Goal: Register for event/course

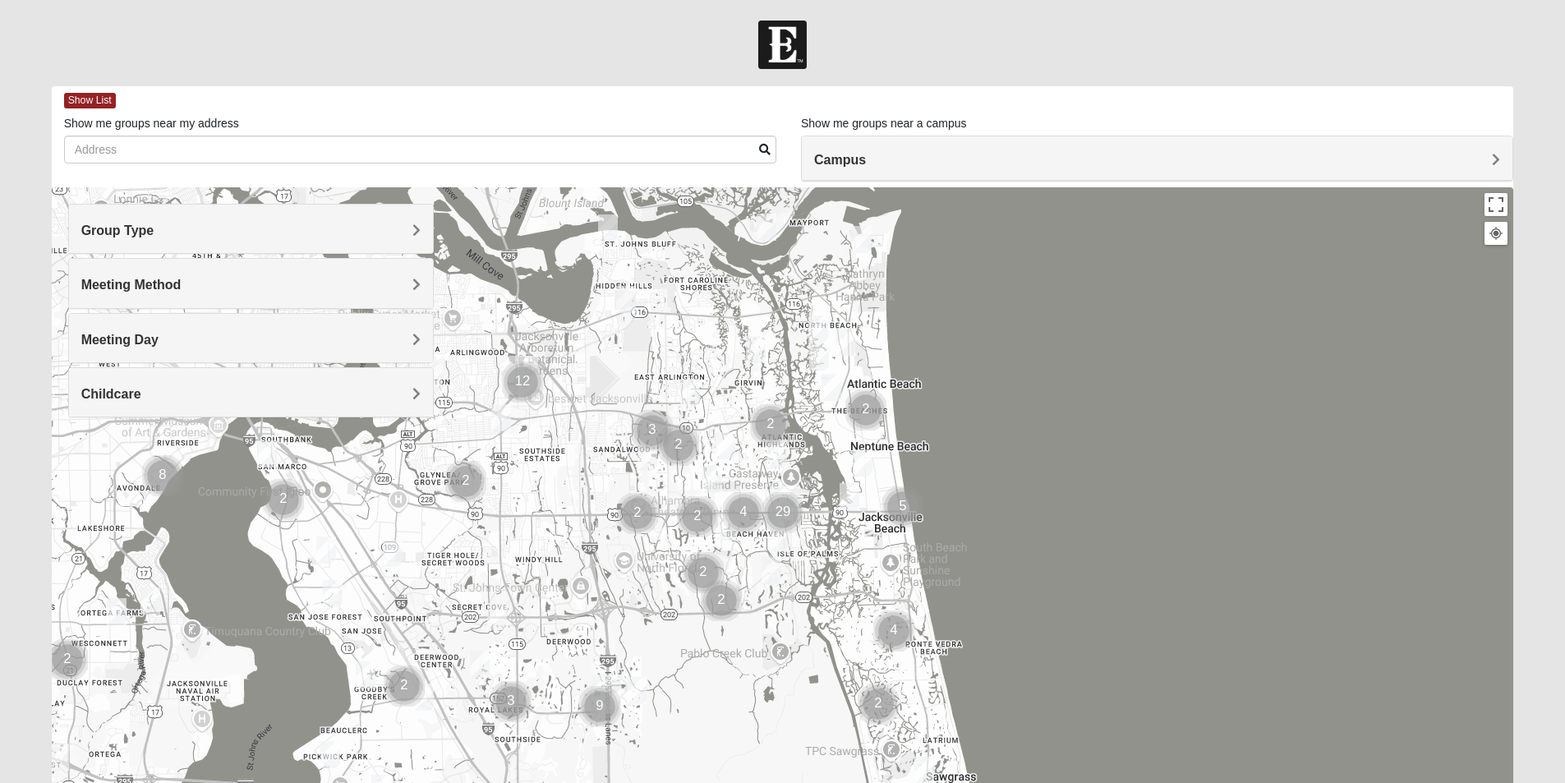
click at [139, 339] on span "Meeting Day" at bounding box center [119, 340] width 77 height 14
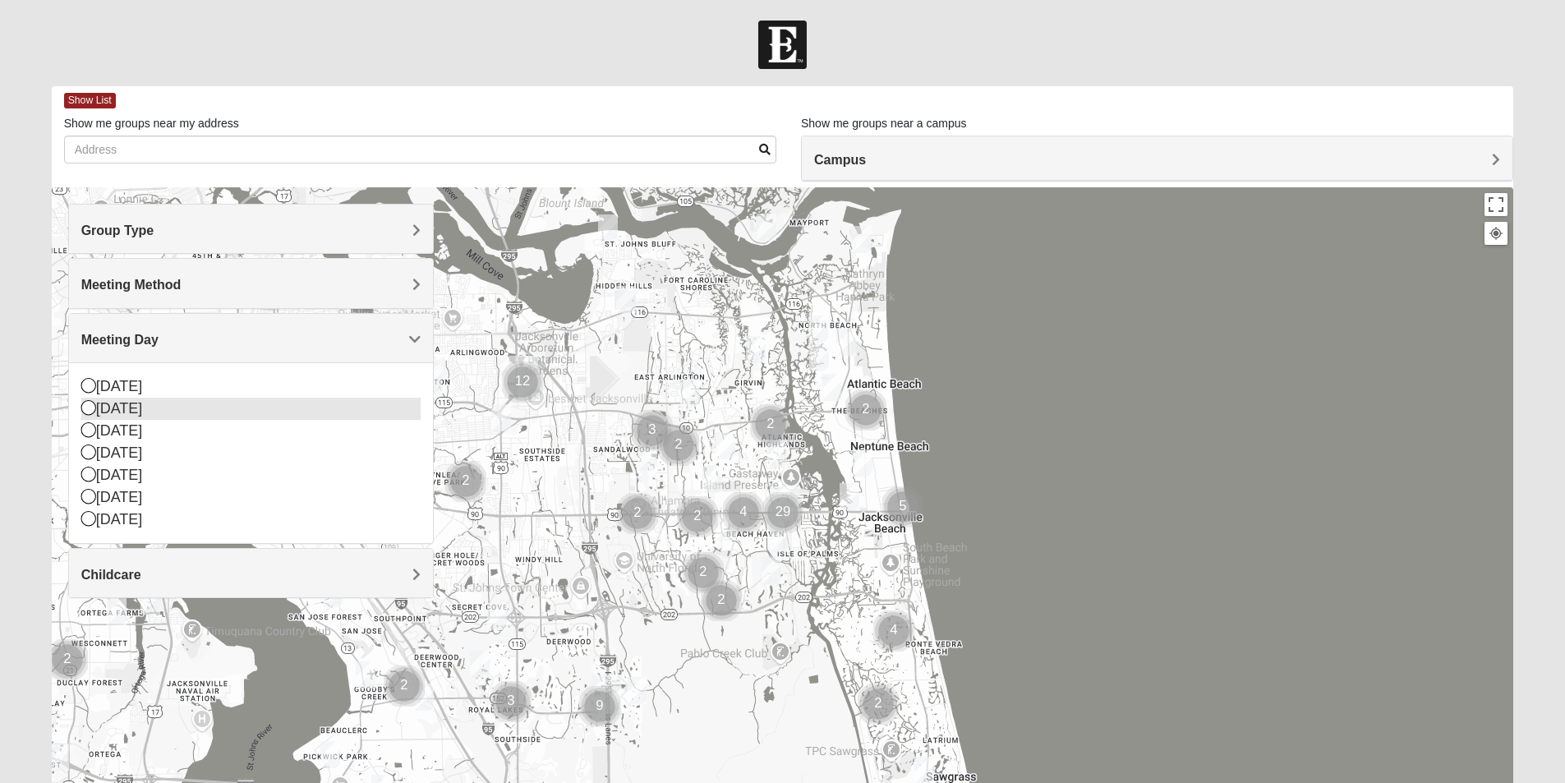
click at [81, 408] on icon at bounding box center [88, 407] width 15 height 15
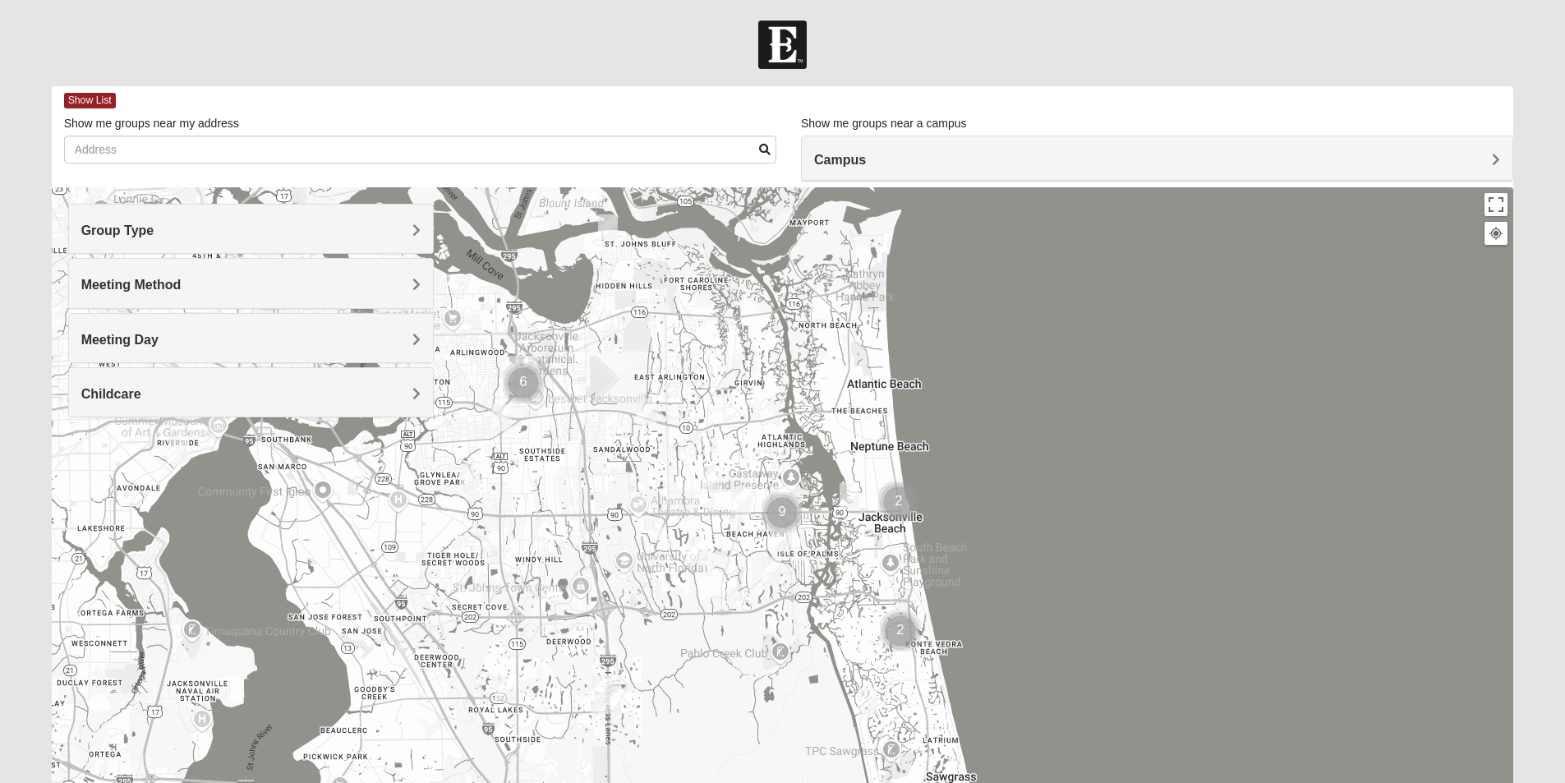
click at [148, 278] on span "Meeting Method" at bounding box center [131, 285] width 100 height 14
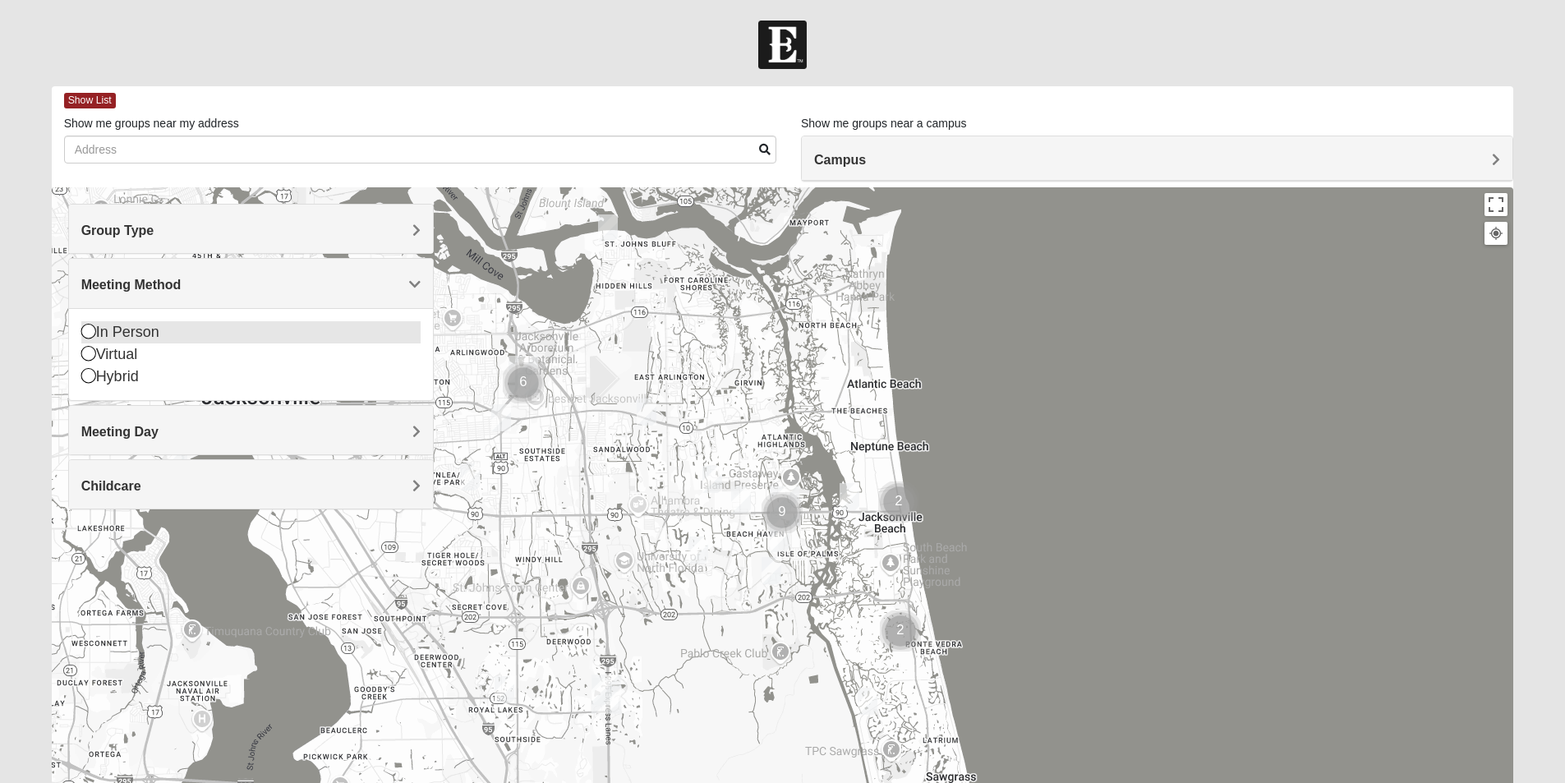
click at [88, 330] on icon at bounding box center [88, 331] width 15 height 15
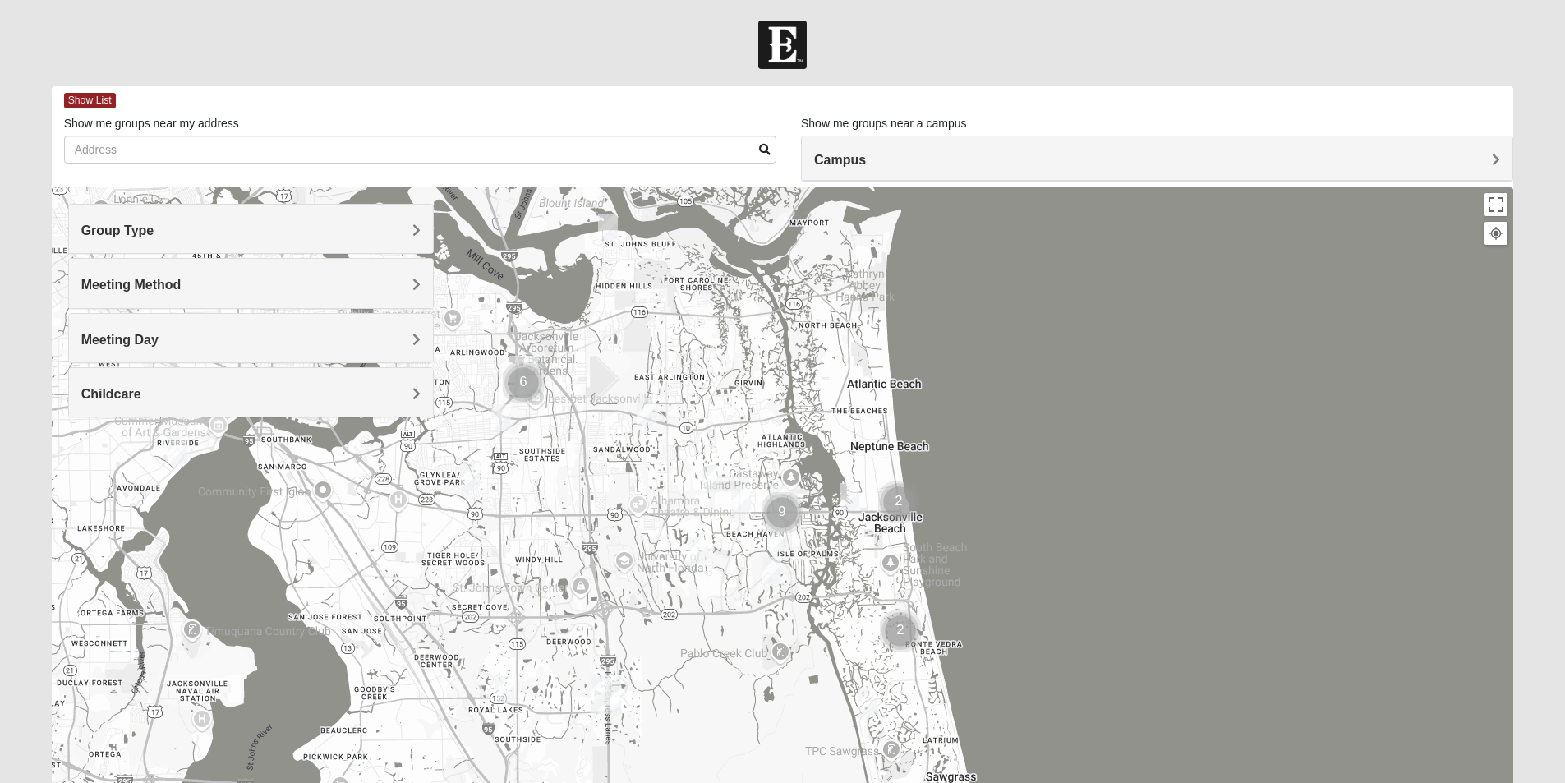
click at [164, 235] on h4 "Group Type" at bounding box center [250, 231] width 339 height 16
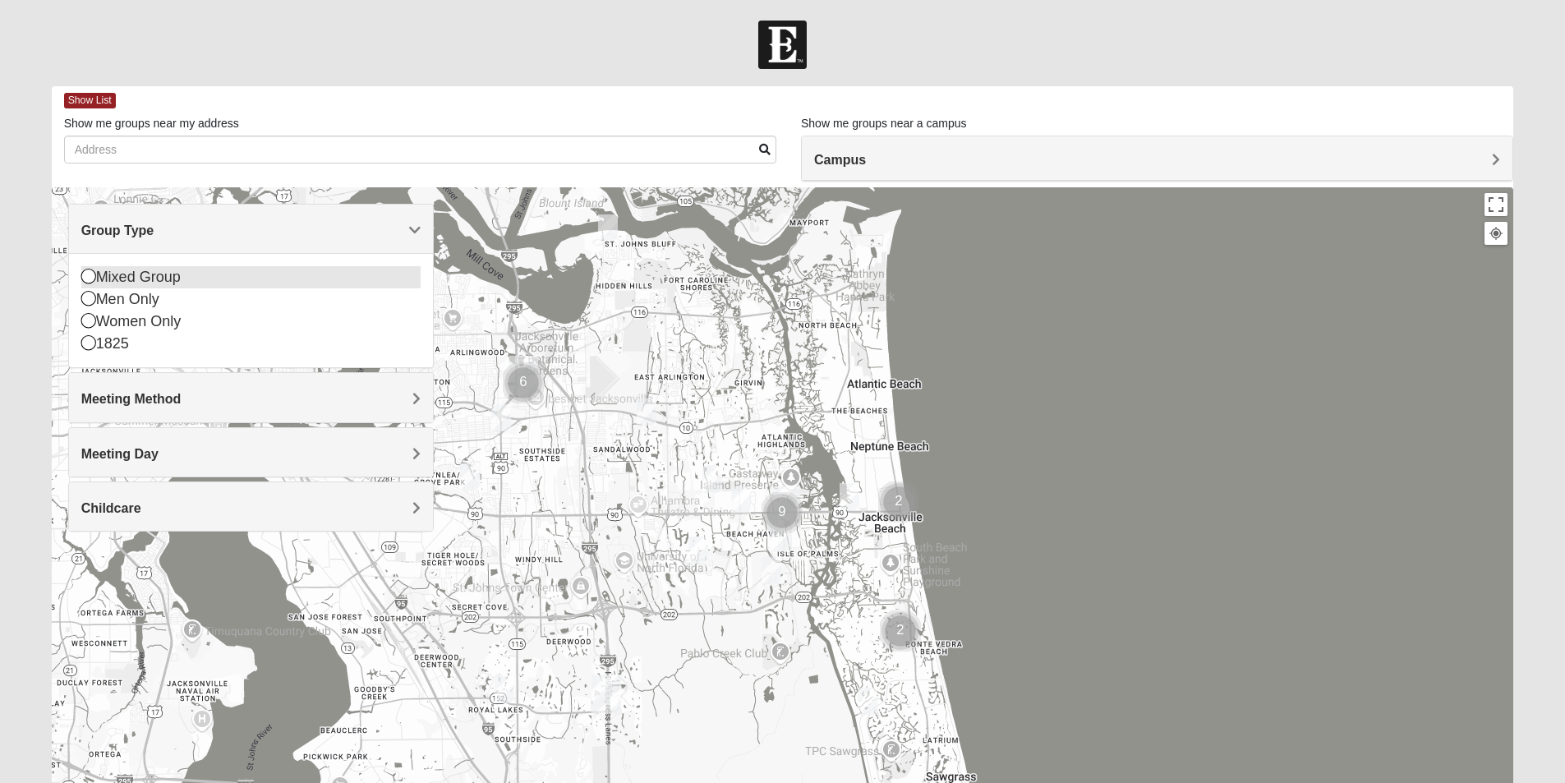
click at [136, 272] on div "Mixed Group" at bounding box center [250, 277] width 339 height 22
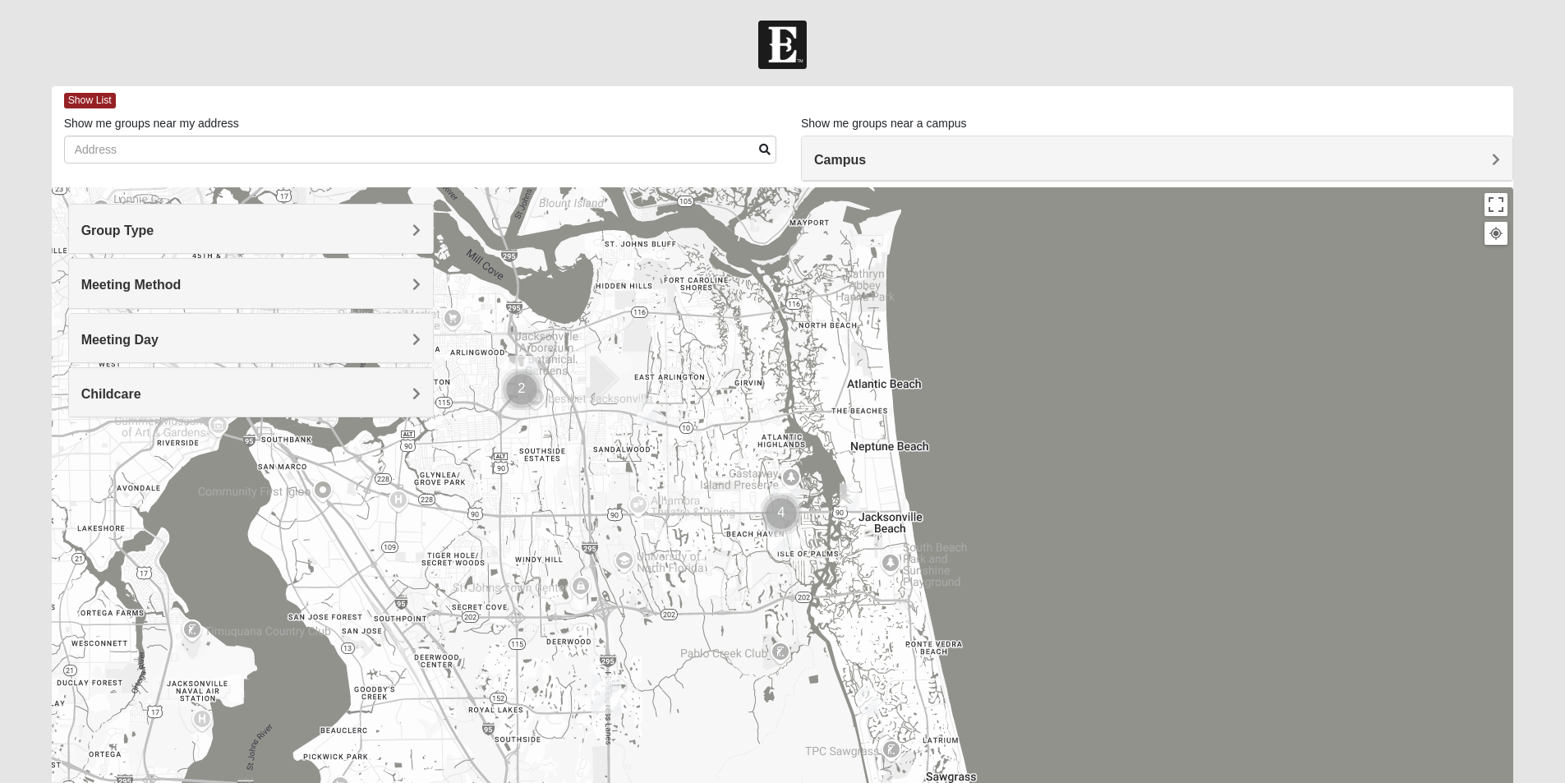
click at [205, 390] on h4 "Childcare" at bounding box center [250, 394] width 339 height 16
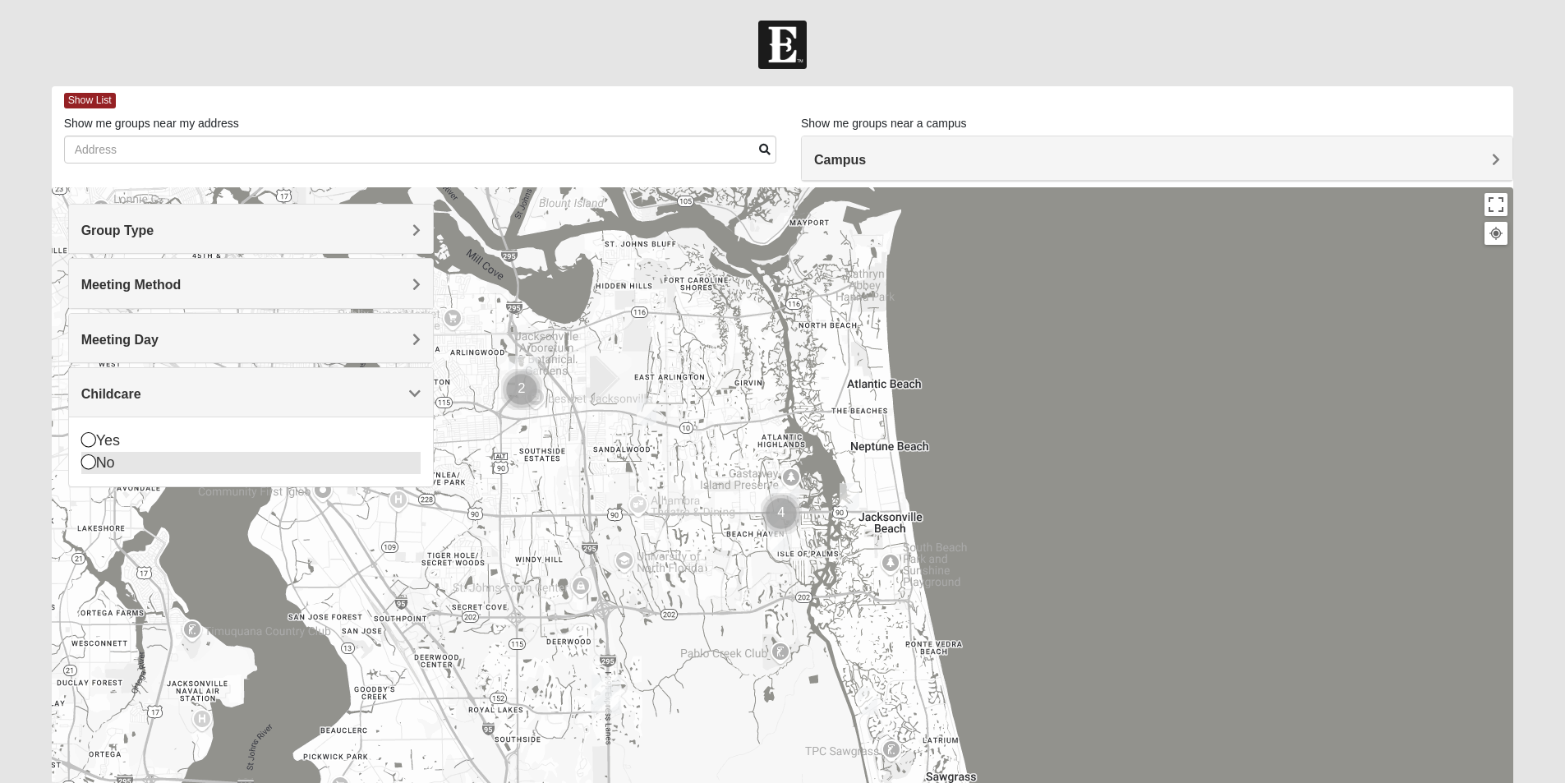
click at [87, 459] on icon at bounding box center [88, 461] width 15 height 15
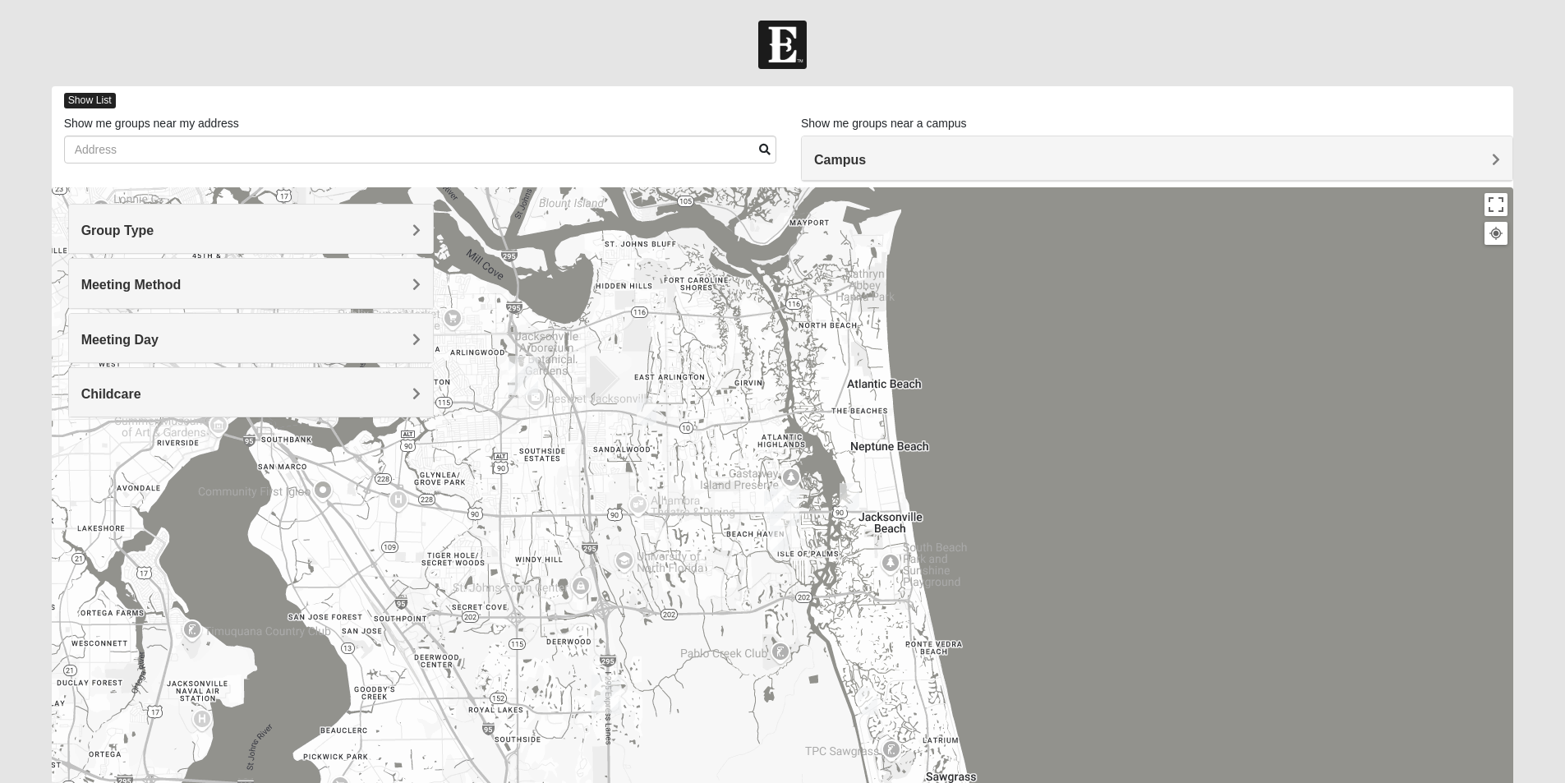
click at [83, 100] on span "Show List" at bounding box center [90, 101] width 52 height 16
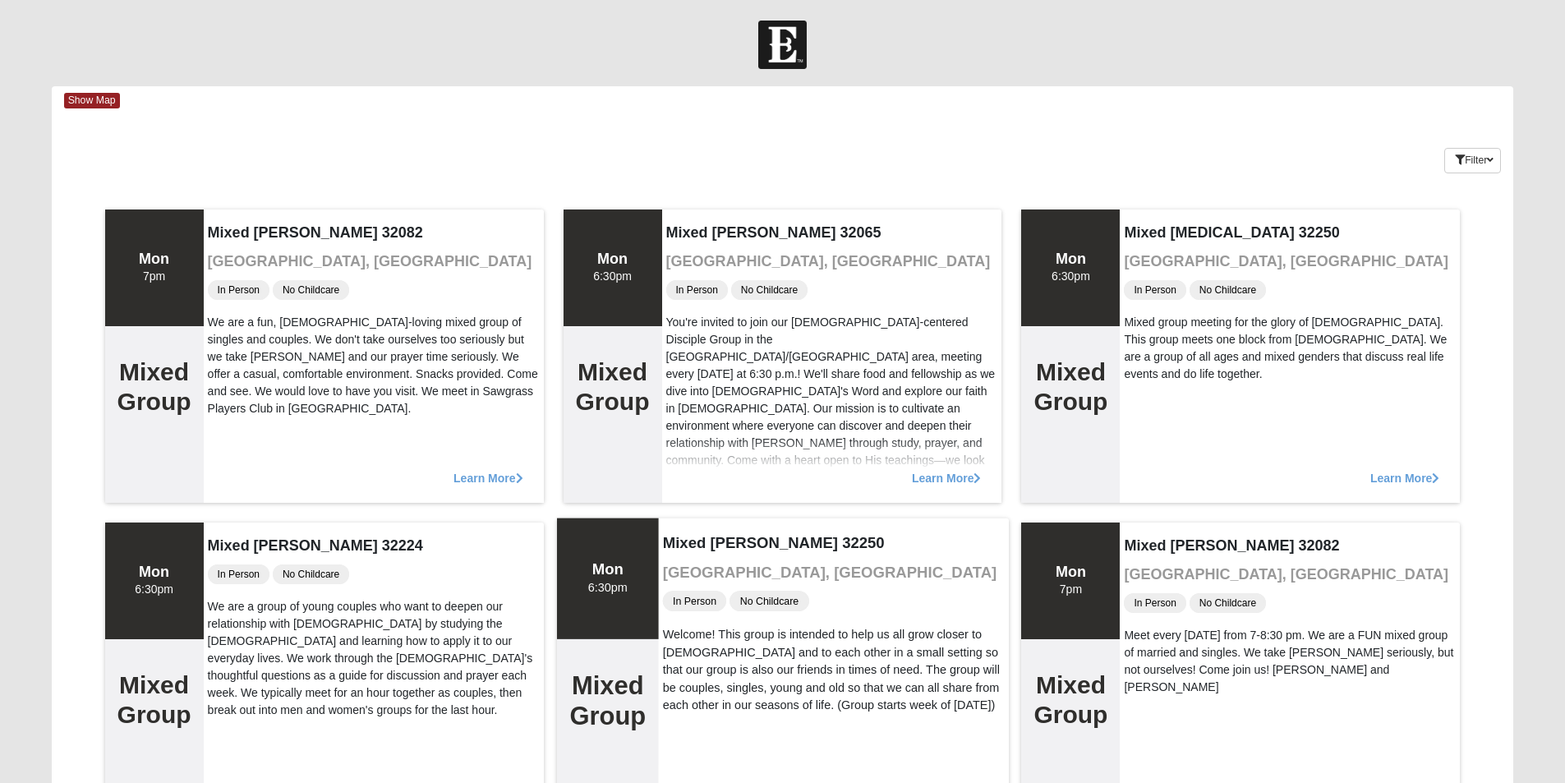
scroll to position [164, 0]
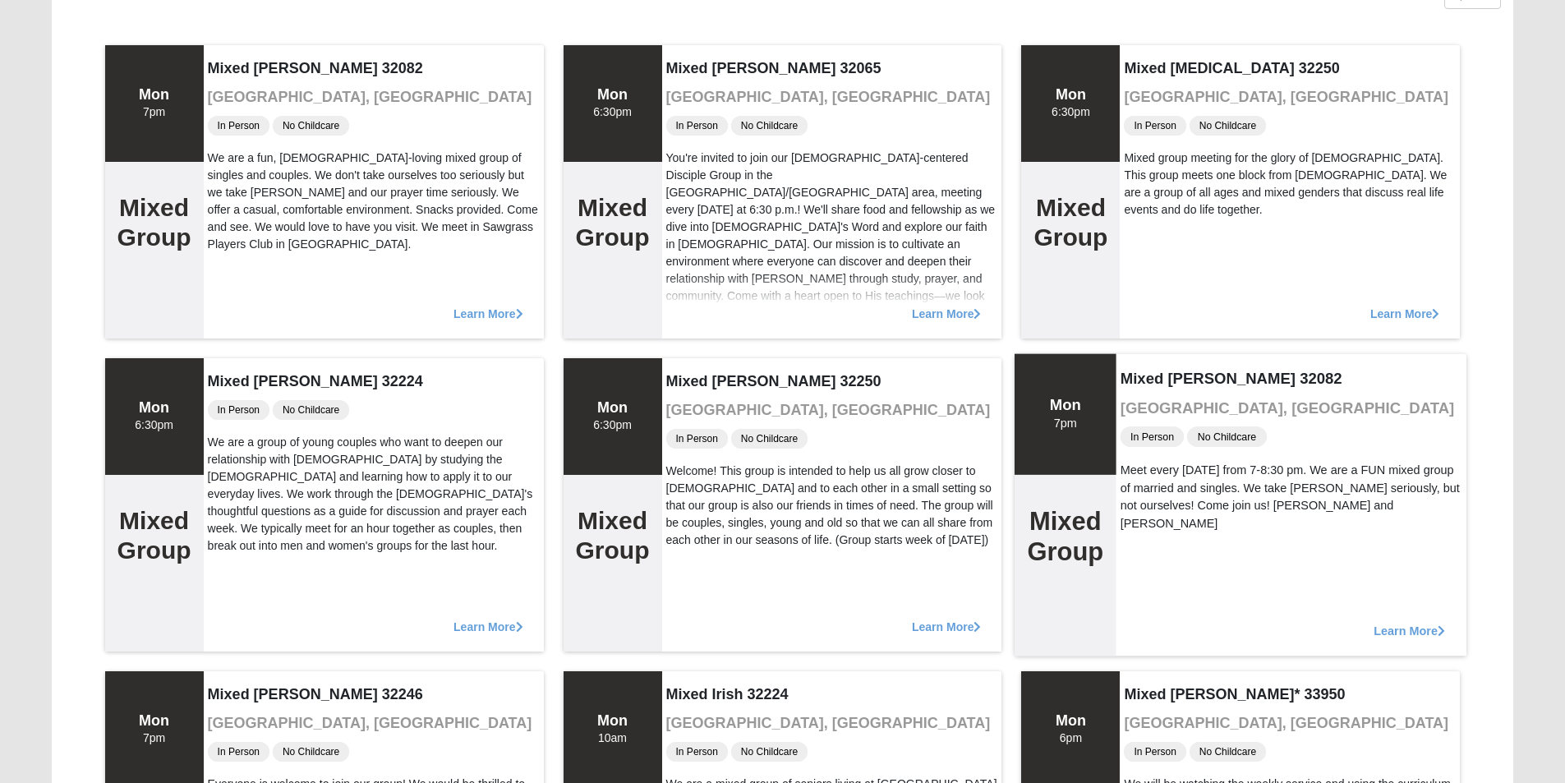
click at [1421, 622] on span "Learn More" at bounding box center [1410, 622] width 71 height 0
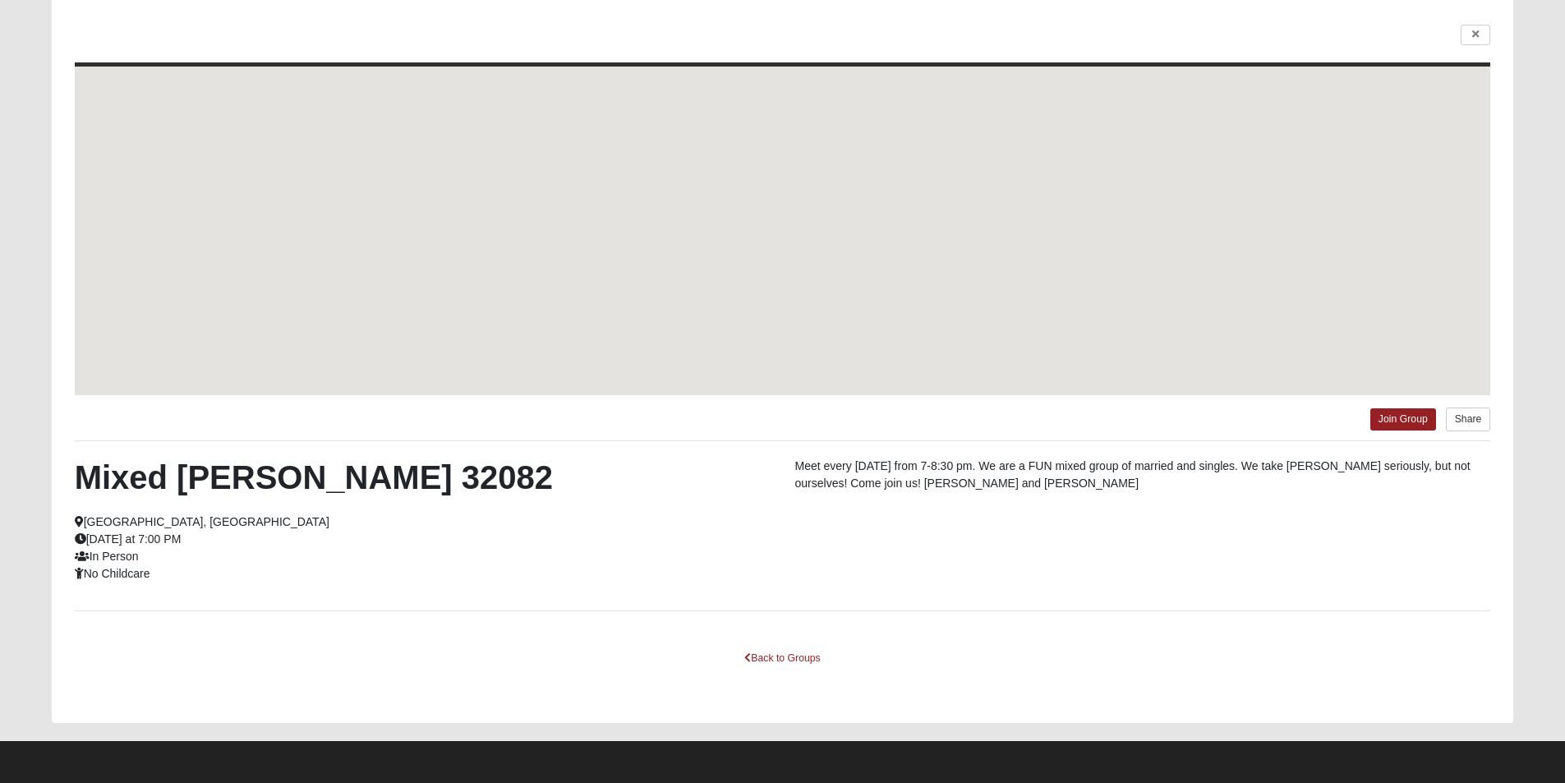
scroll to position [113, 0]
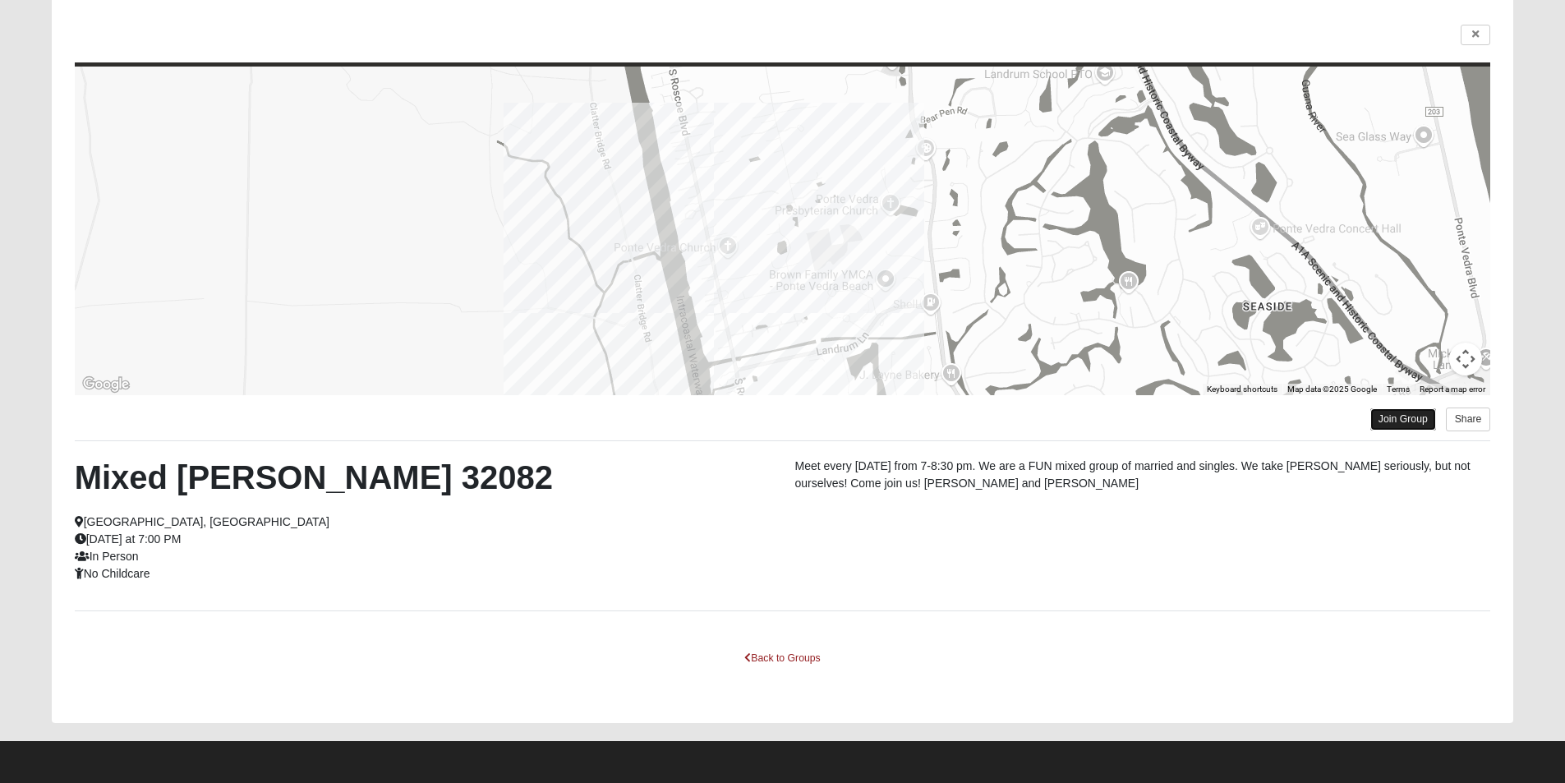
click at [1410, 425] on link "Join Group" at bounding box center [1404, 419] width 66 height 22
